Goal: Information Seeking & Learning: Learn about a topic

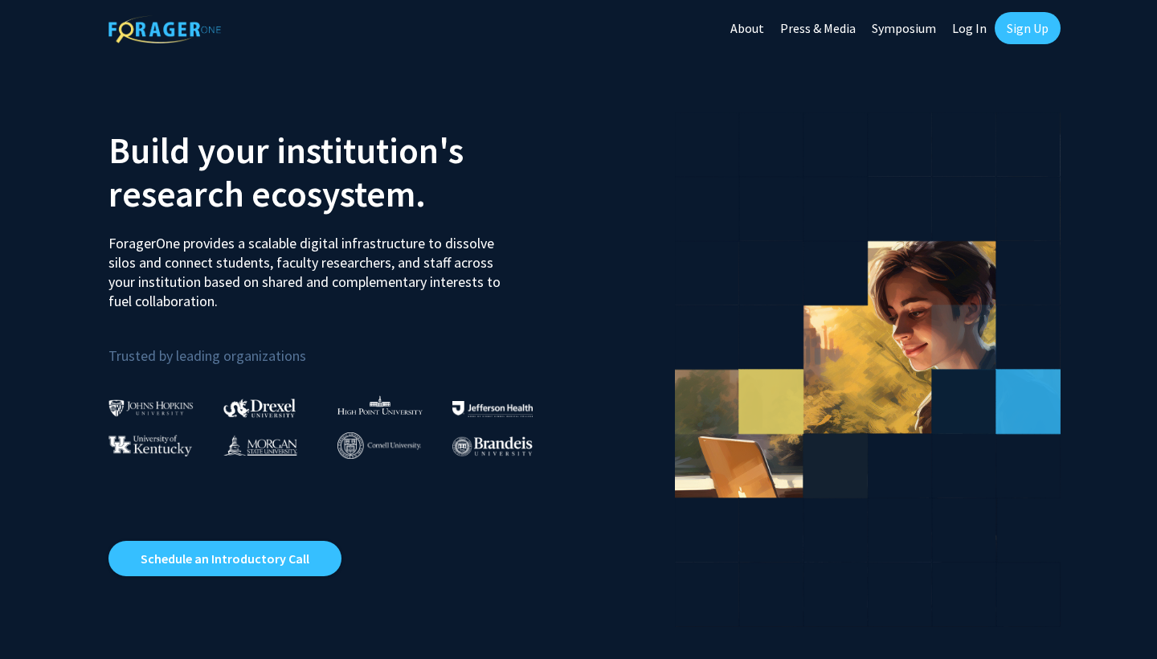
click at [960, 27] on link "Log In" at bounding box center [969, 28] width 51 height 56
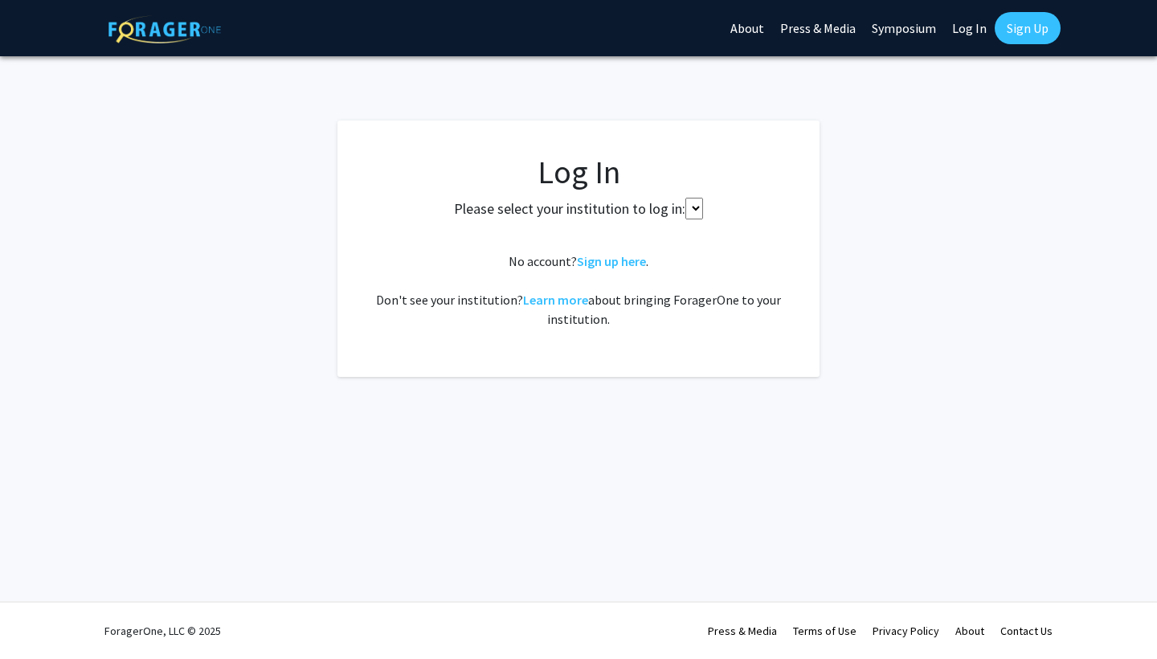
select select
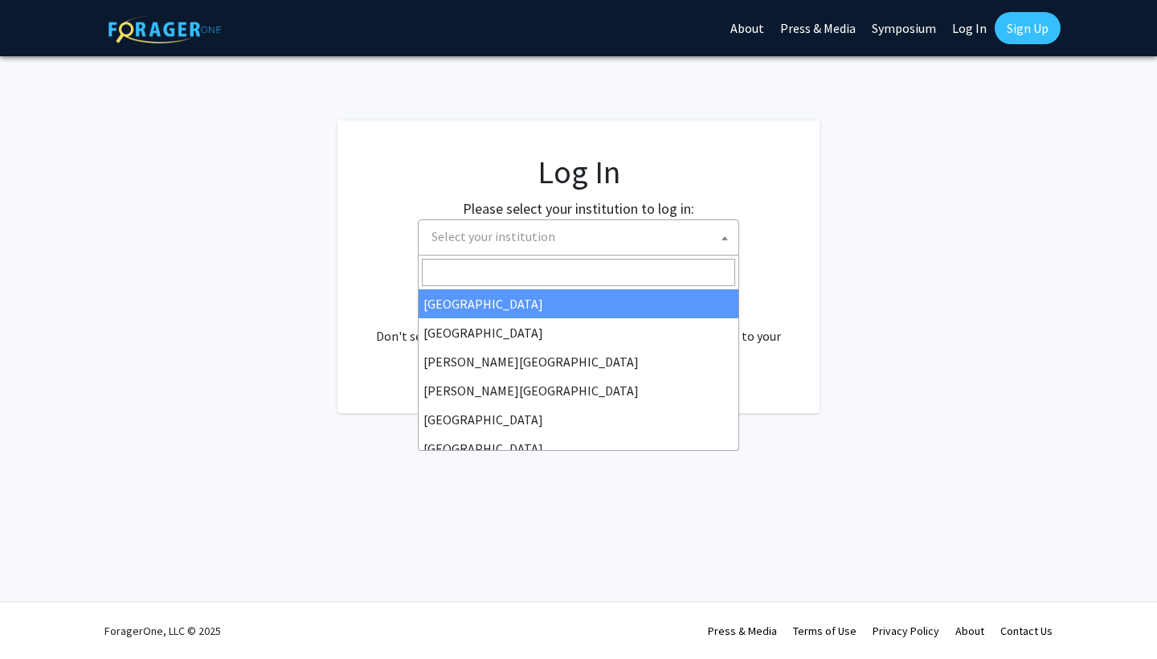
click at [549, 234] on span "Select your institution" at bounding box center [494, 236] width 124 height 16
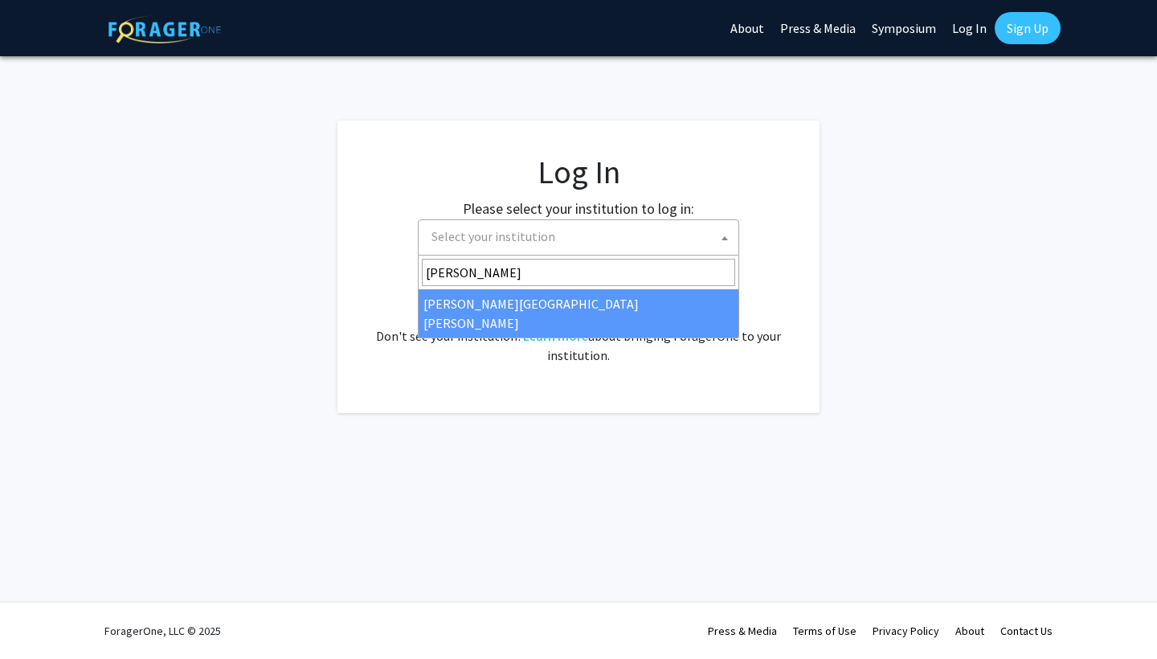
type input "[PERSON_NAME]"
select select "1"
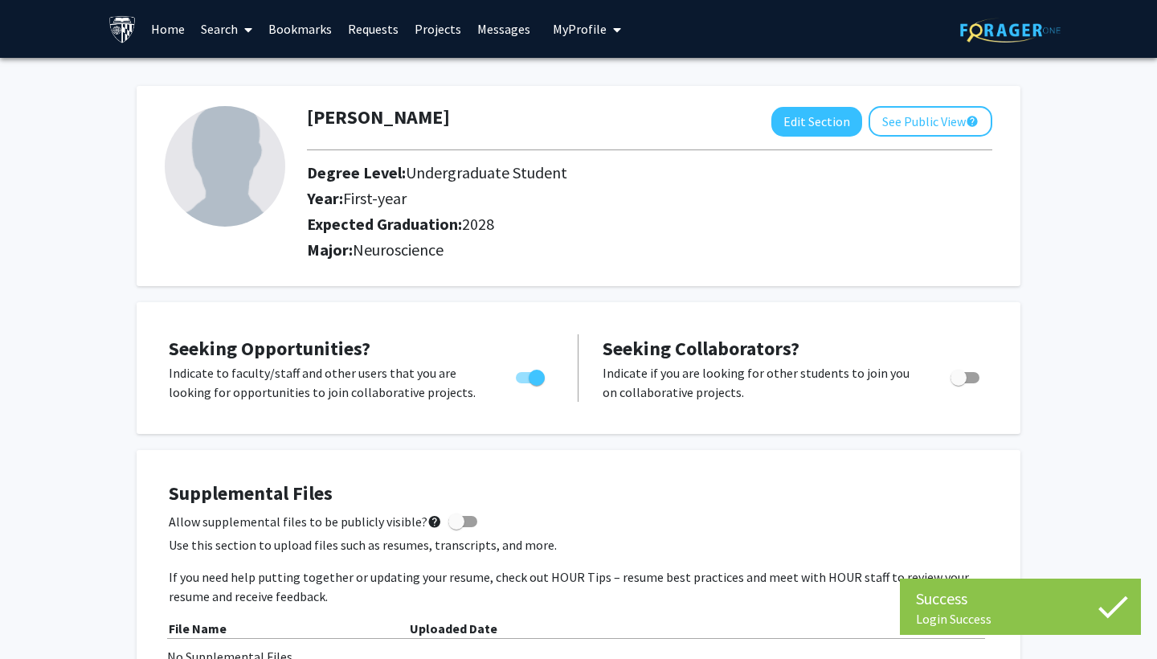
click at [228, 33] on link "Search" at bounding box center [227, 29] width 68 height 56
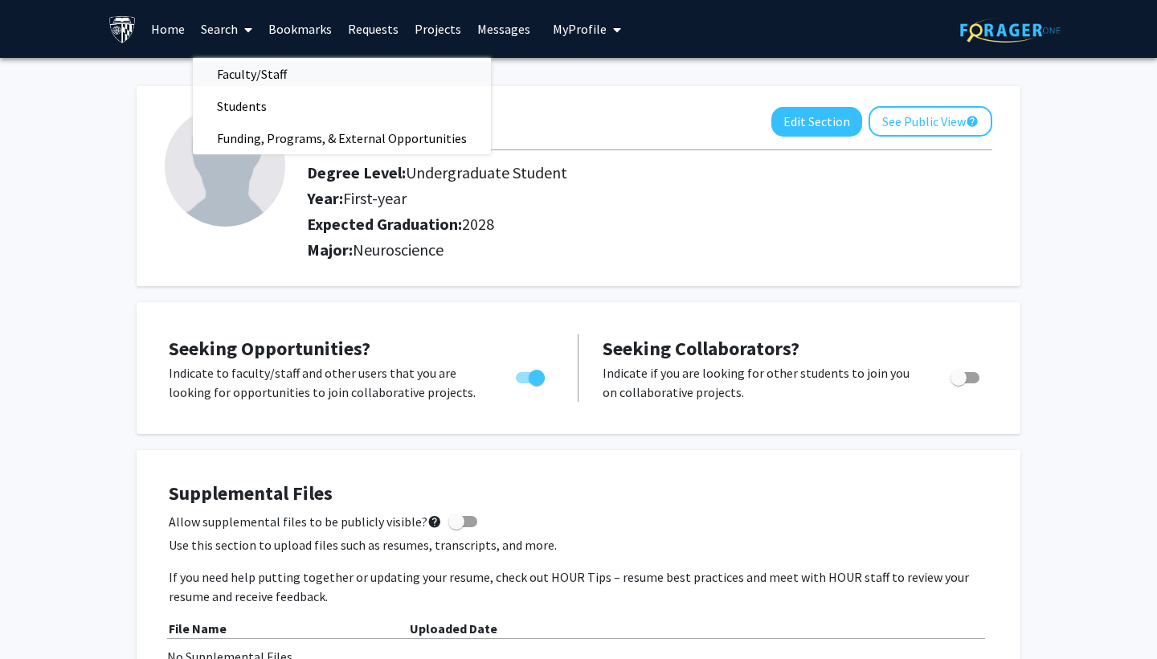
click at [234, 78] on span "Faculty/Staff" at bounding box center [252, 74] width 118 height 32
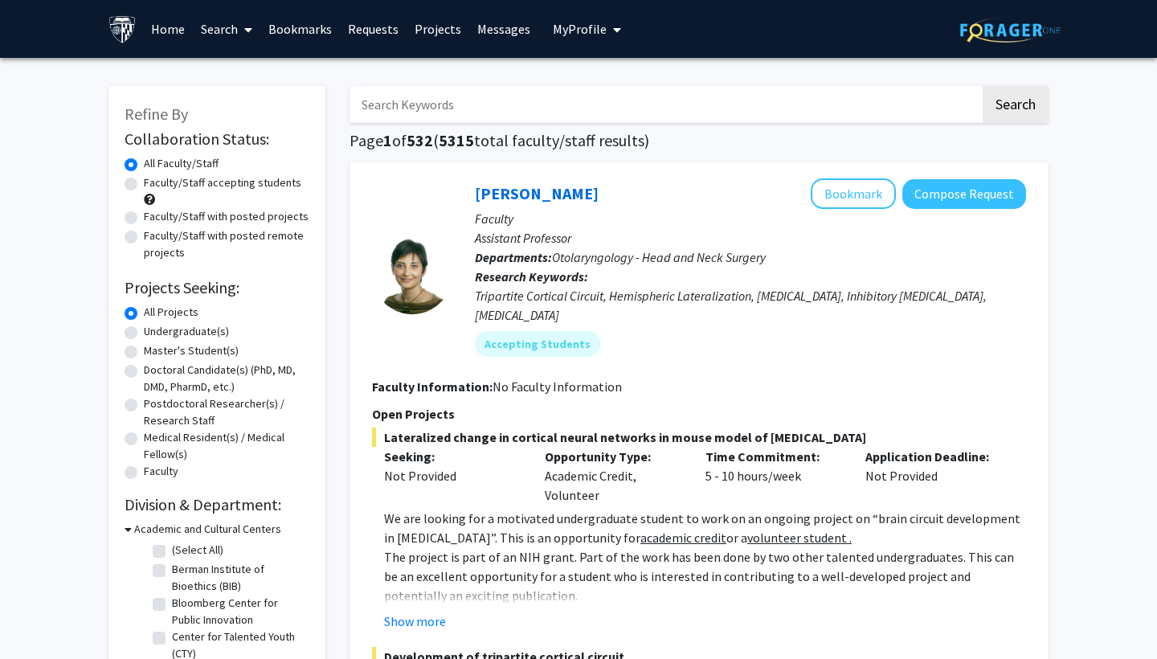
click at [240, 25] on span at bounding box center [245, 30] width 14 height 56
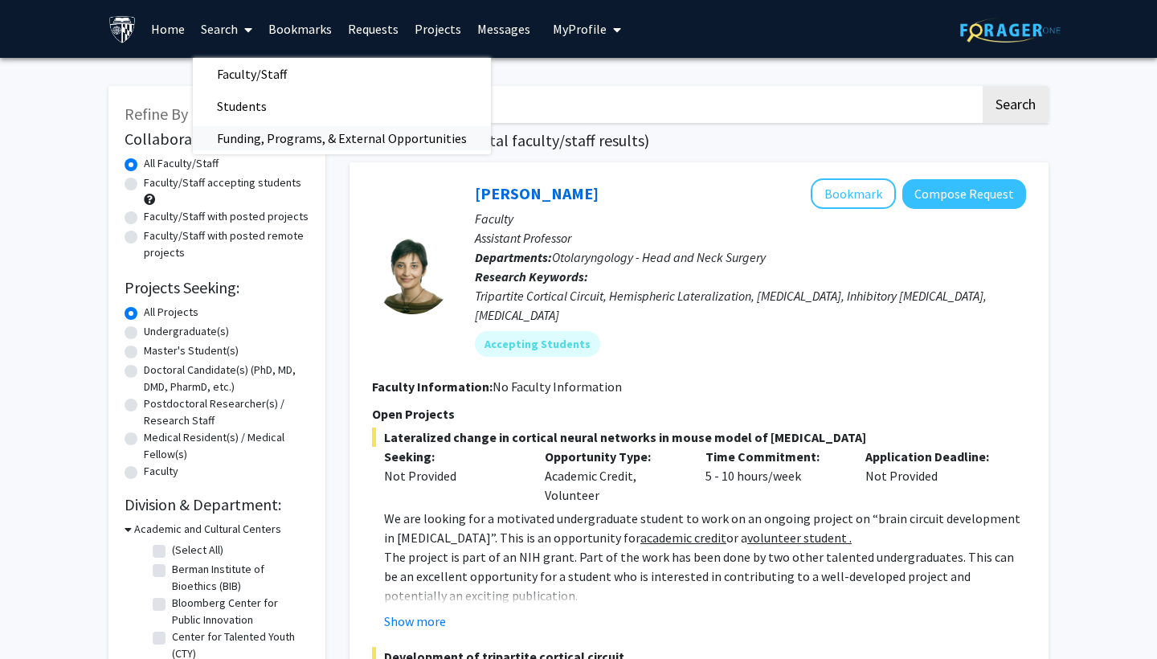
click at [257, 137] on span "Funding, Programs, & External Opportunities" at bounding box center [342, 138] width 298 height 32
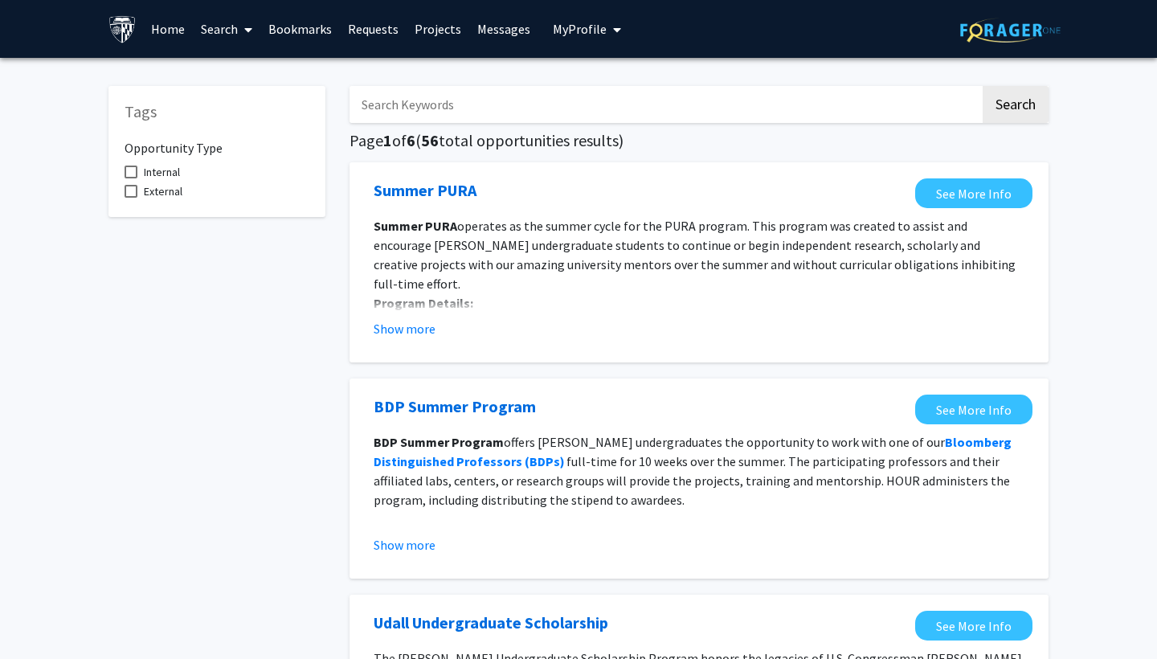
drag, startPoint x: 226, startPoint y: 37, endPoint x: 225, endPoint y: 53, distance: 16.1
click at [225, 37] on link "Search" at bounding box center [227, 29] width 68 height 56
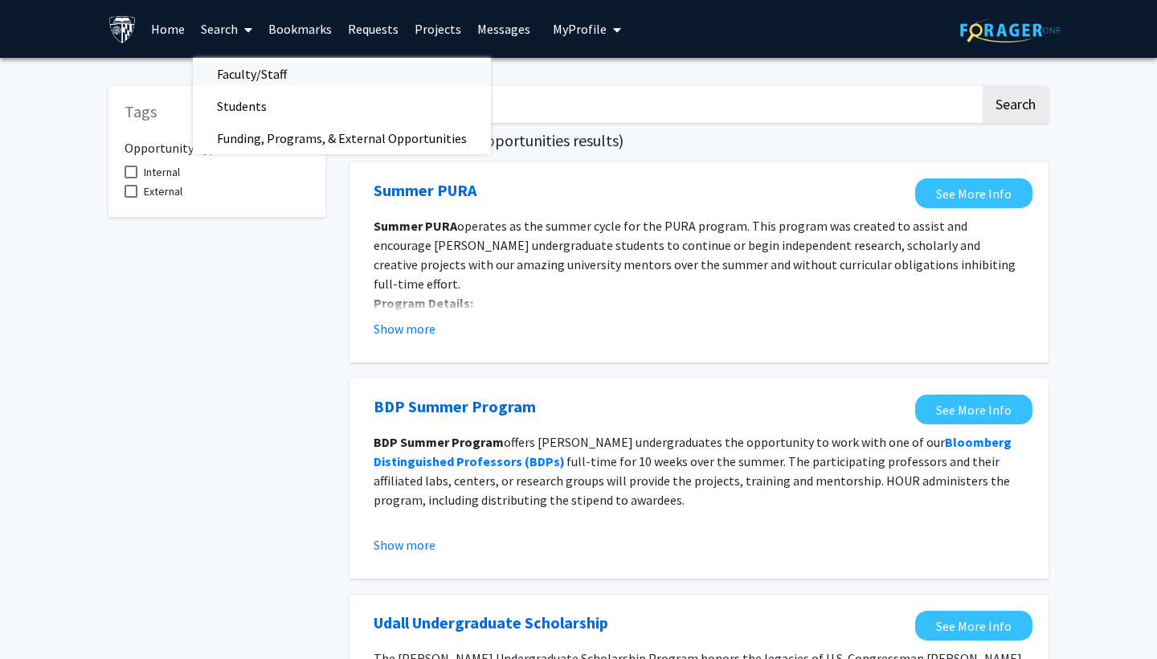
click at [241, 80] on span "Faculty/Staff" at bounding box center [252, 74] width 118 height 32
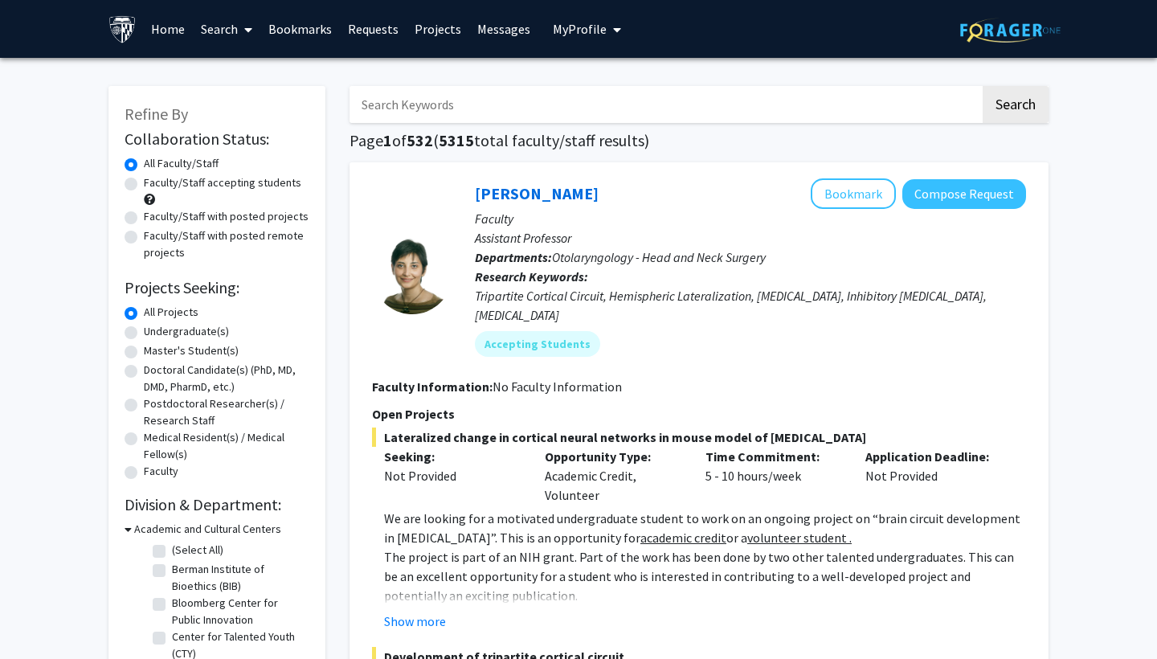
click at [144, 186] on label "Faculty/Staff accepting students" at bounding box center [223, 182] width 158 height 17
click at [144, 185] on input "Faculty/Staff accepting students" at bounding box center [149, 179] width 10 height 10
radio input "true"
click at [144, 335] on label "Undergraduate(s)" at bounding box center [186, 331] width 85 height 17
click at [144, 333] on input "Undergraduate(s)" at bounding box center [149, 328] width 10 height 10
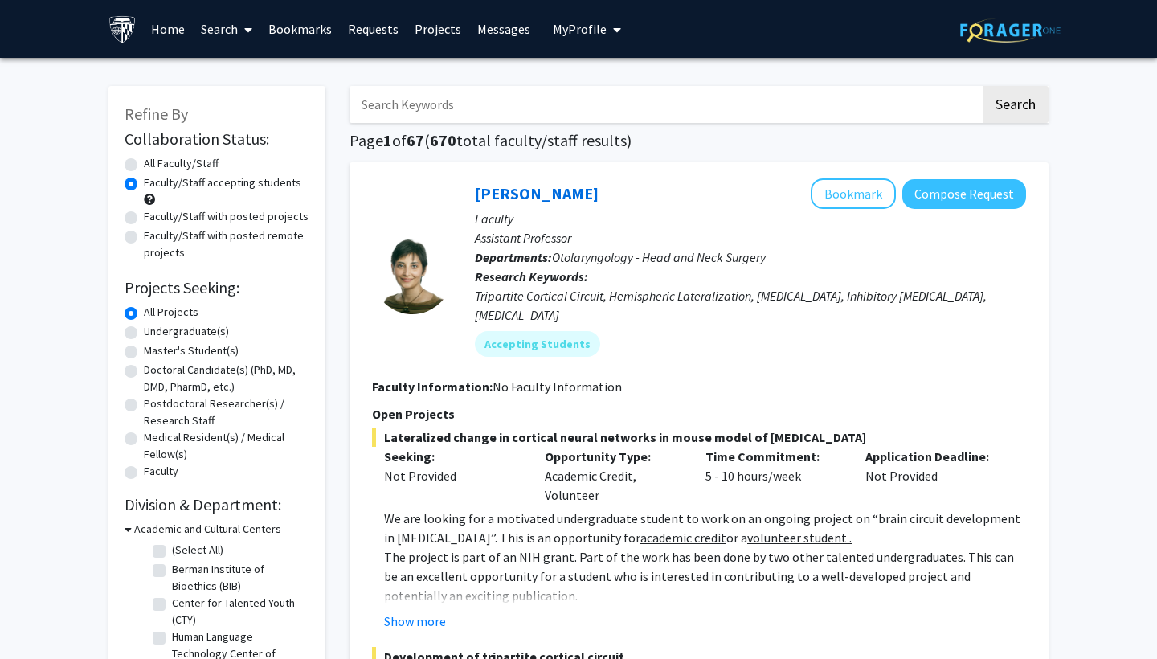
radio input "true"
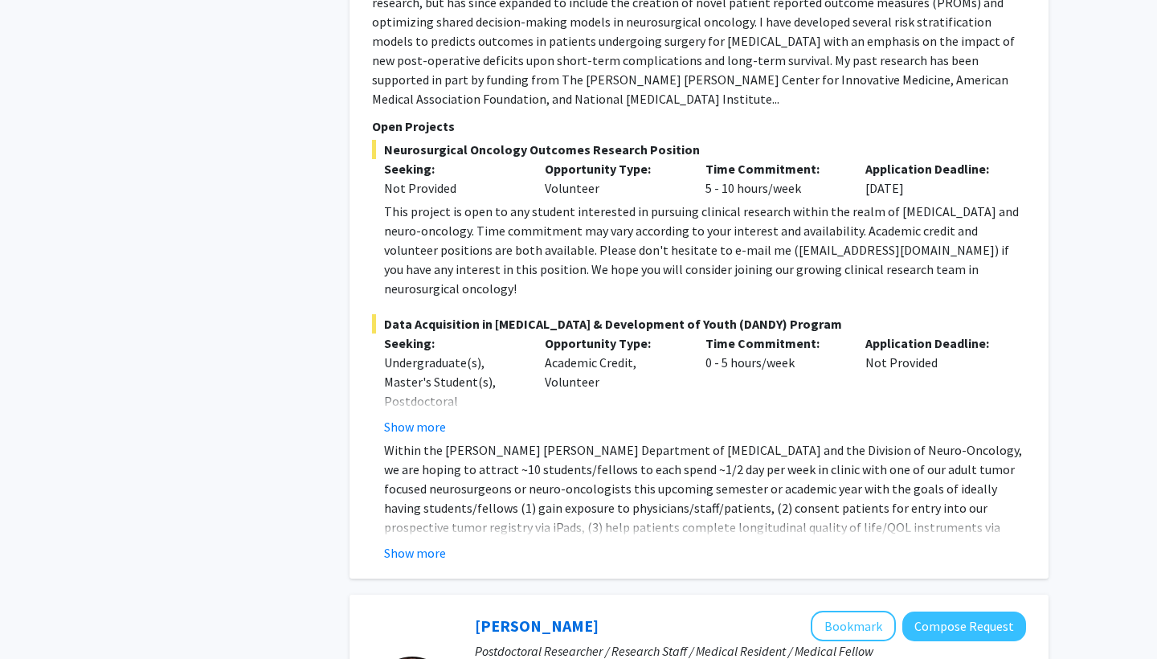
scroll to position [1062, 0]
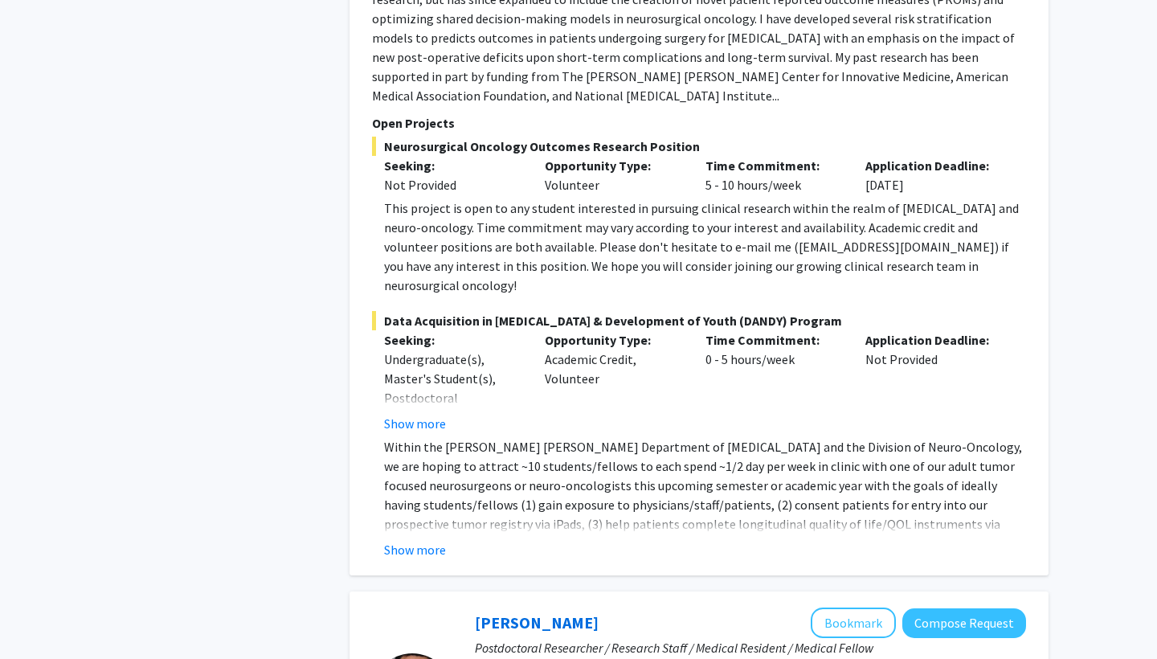
click at [499, 175] on div "Not Provided" at bounding box center [452, 184] width 137 height 19
click at [451, 137] on span "Neurosurgical Oncology Outcomes Research Position" at bounding box center [699, 146] width 654 height 19
click at [452, 175] on div "Not Provided" at bounding box center [452, 184] width 137 height 19
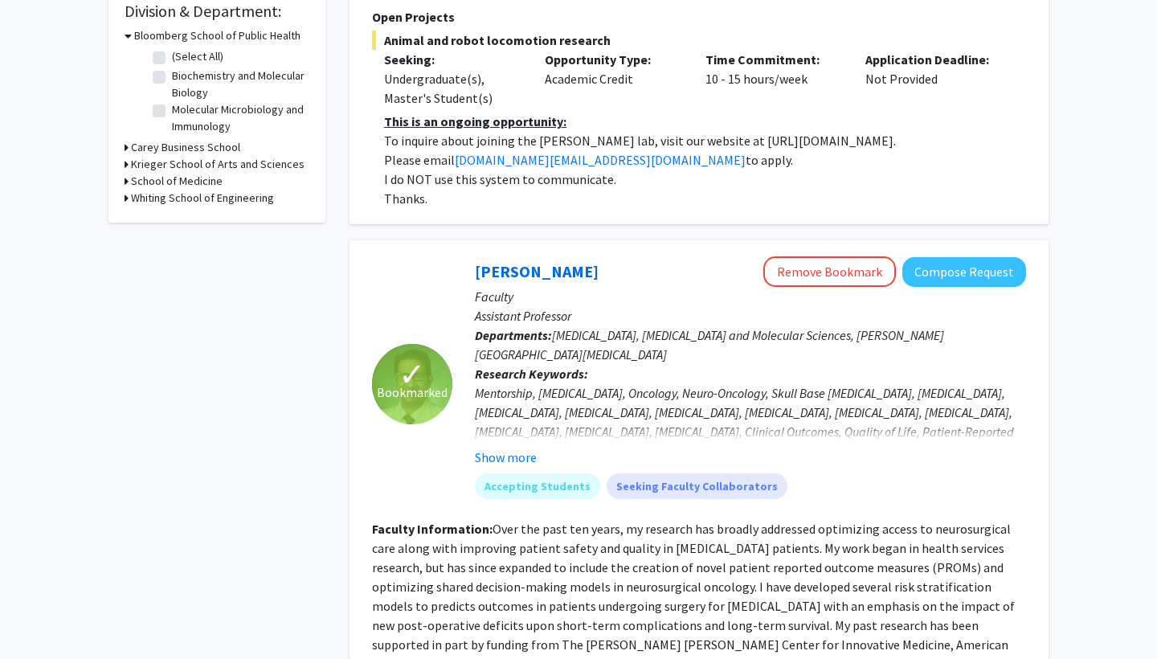
scroll to position [493, 0]
click at [537, 499] on mat-chip "Accepting Students" at bounding box center [537, 487] width 125 height 26
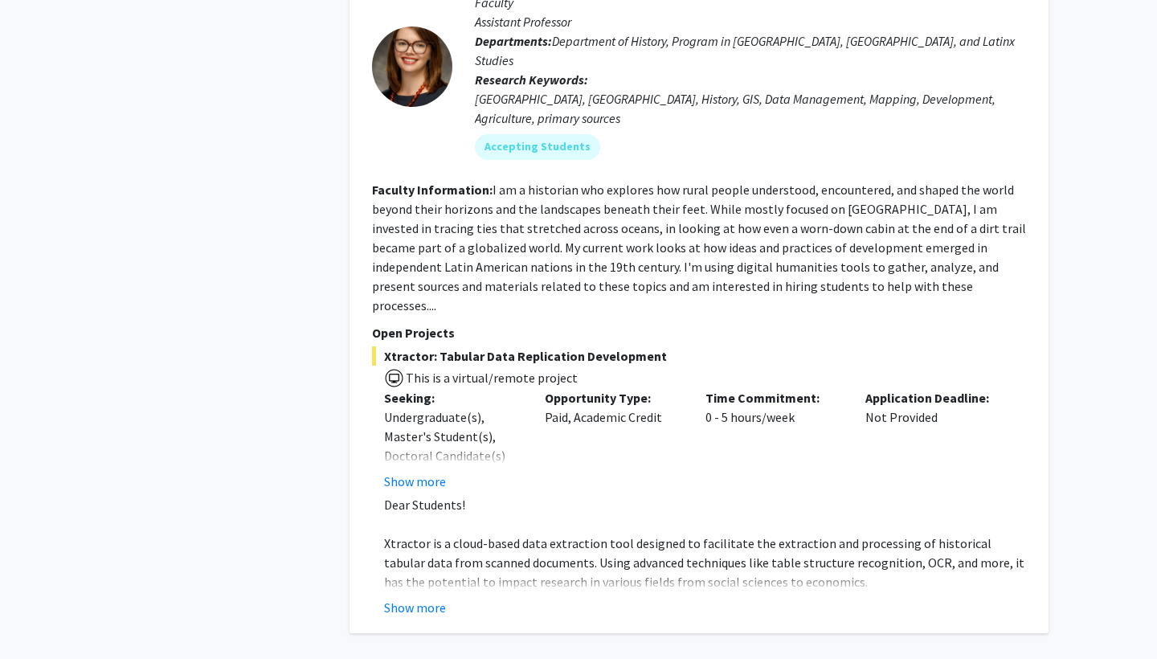
scroll to position [6811, 0]
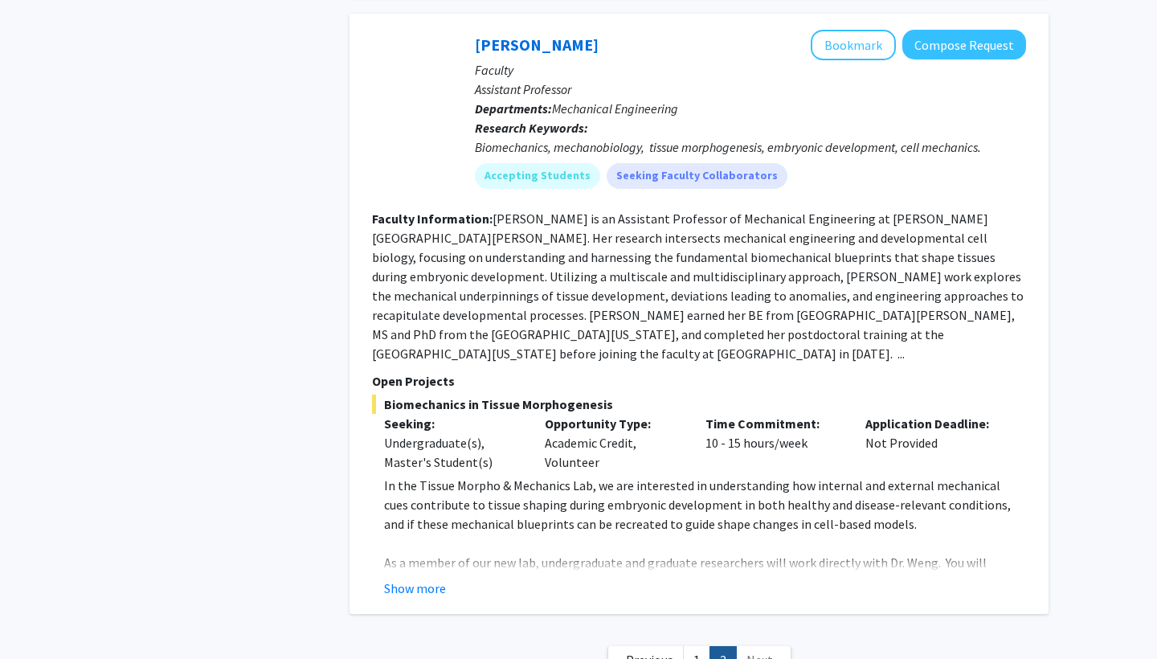
scroll to position [4922, 0]
click at [705, 647] on link "1" at bounding box center [696, 661] width 27 height 28
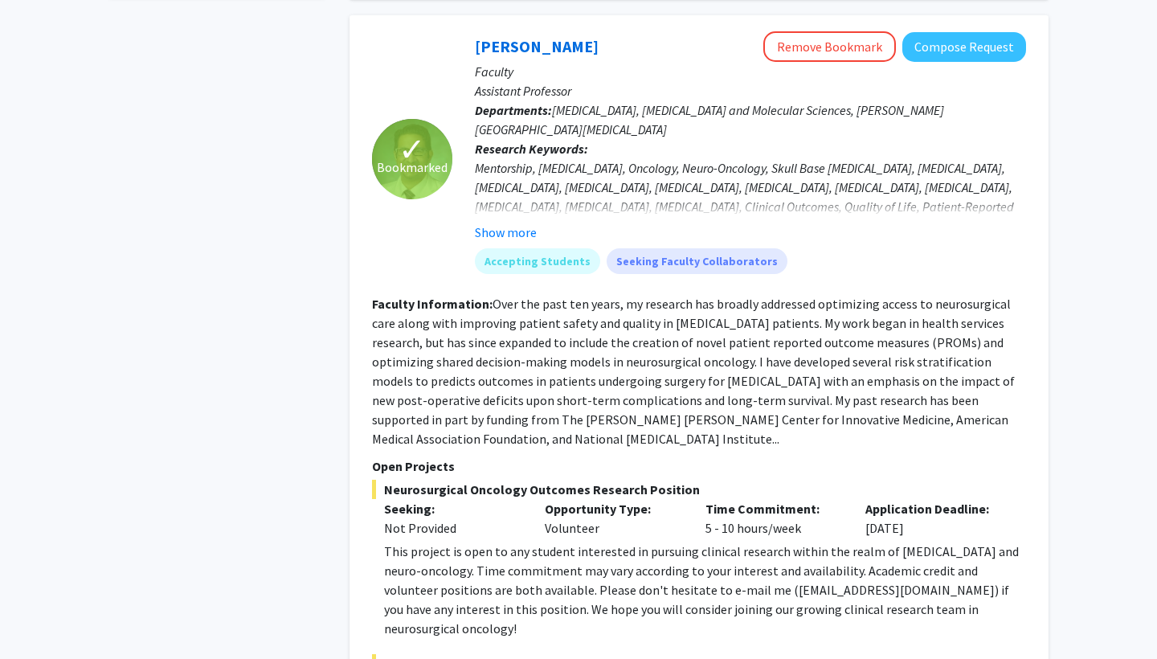
scroll to position [719, 0]
click at [509, 240] on button "Show more" at bounding box center [506, 231] width 62 height 19
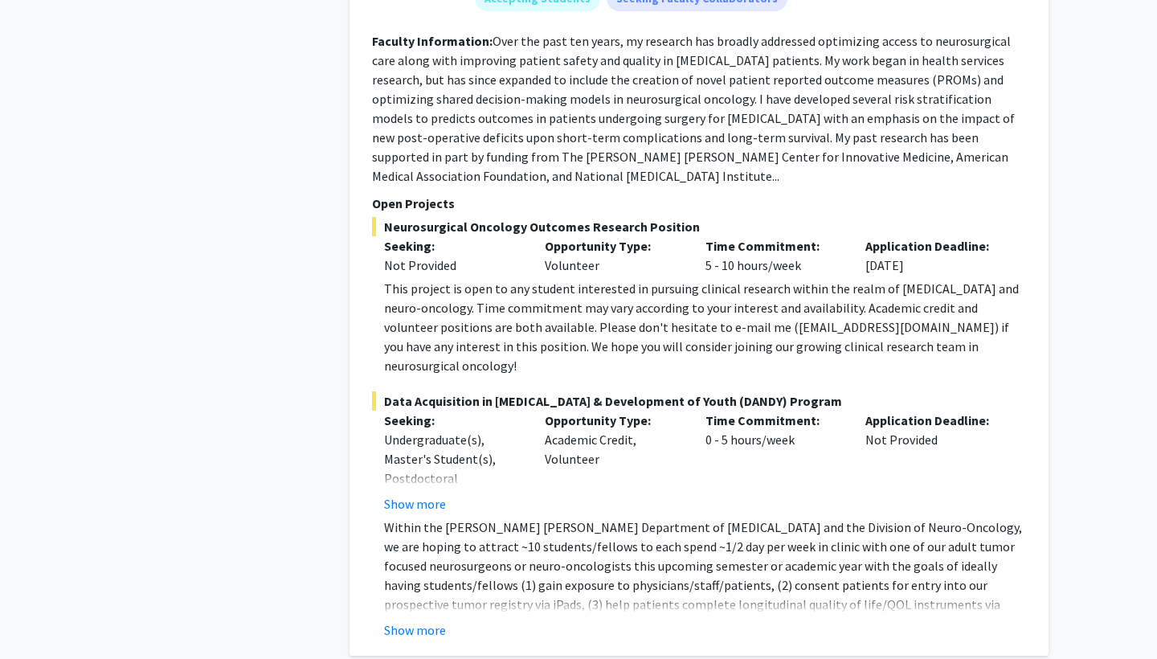
scroll to position [1168, 0]
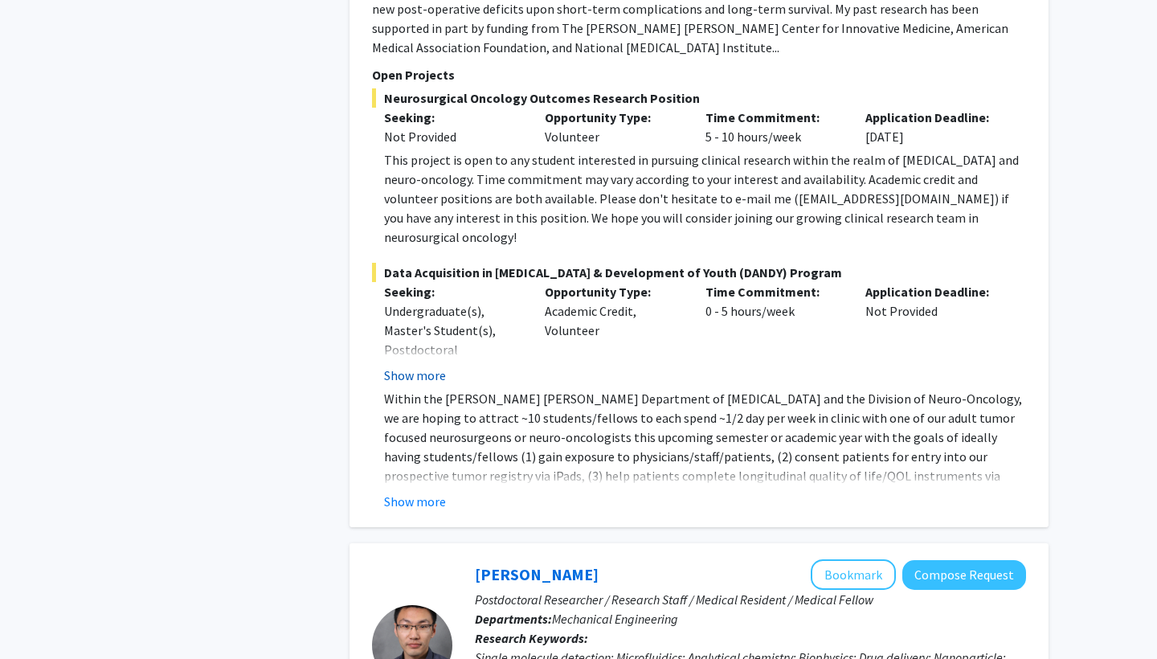
click at [419, 366] on button "Show more" at bounding box center [415, 375] width 62 height 19
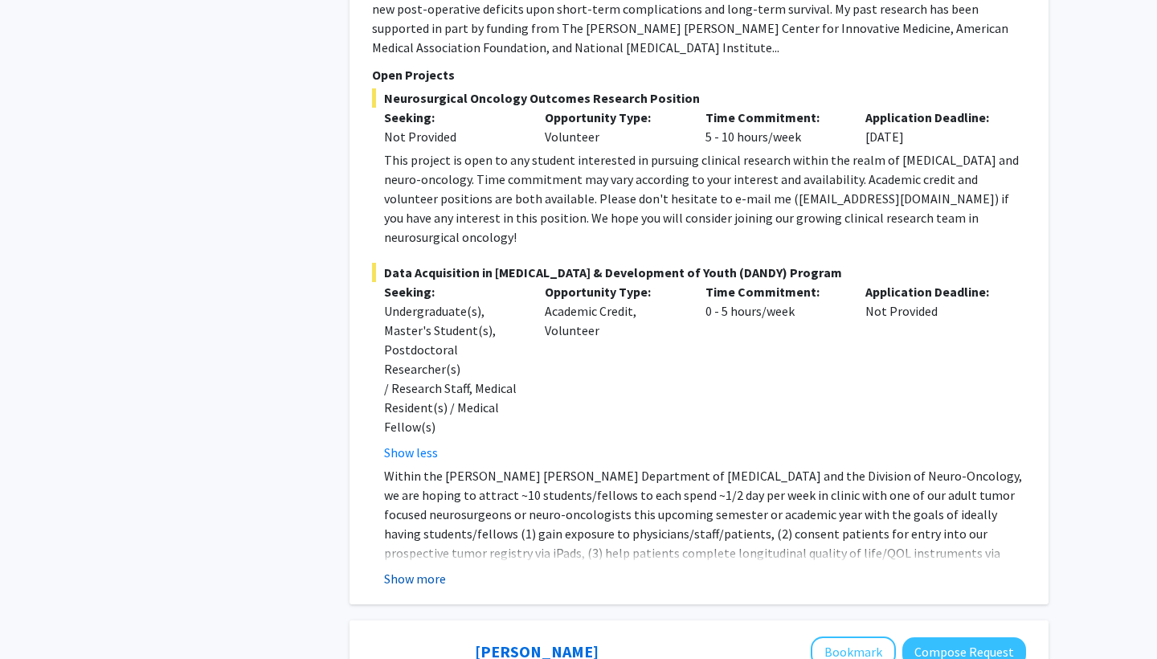
click at [421, 569] on button "Show more" at bounding box center [415, 578] width 62 height 19
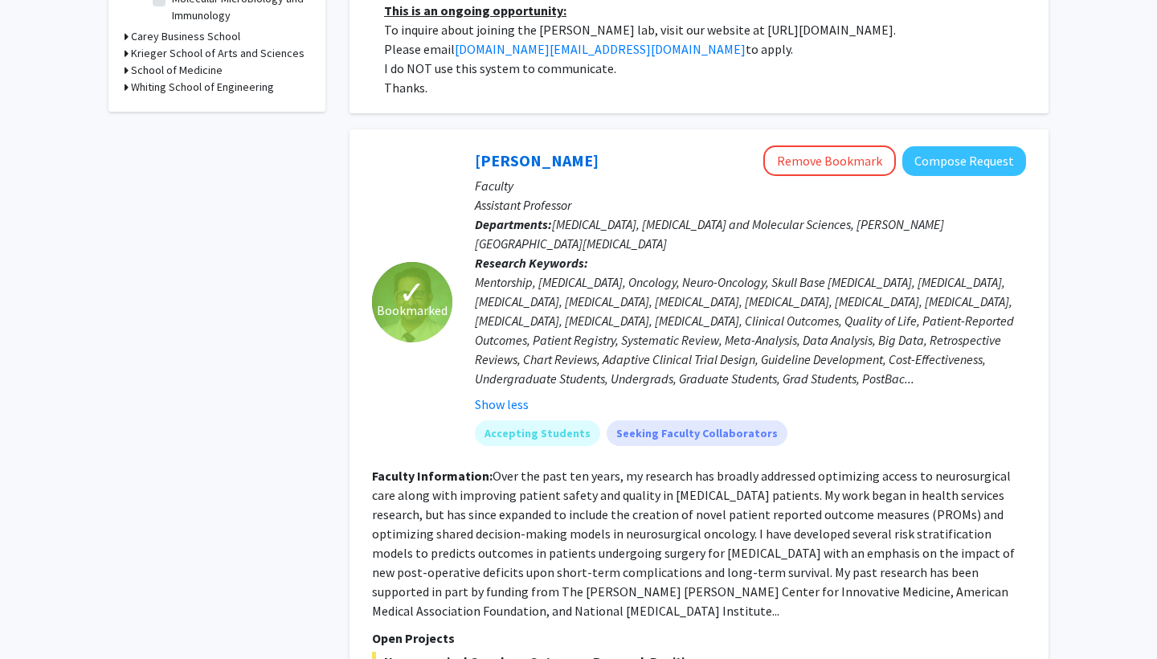
scroll to position [464, 0]
